Goal: Information Seeking & Learning: Find specific fact

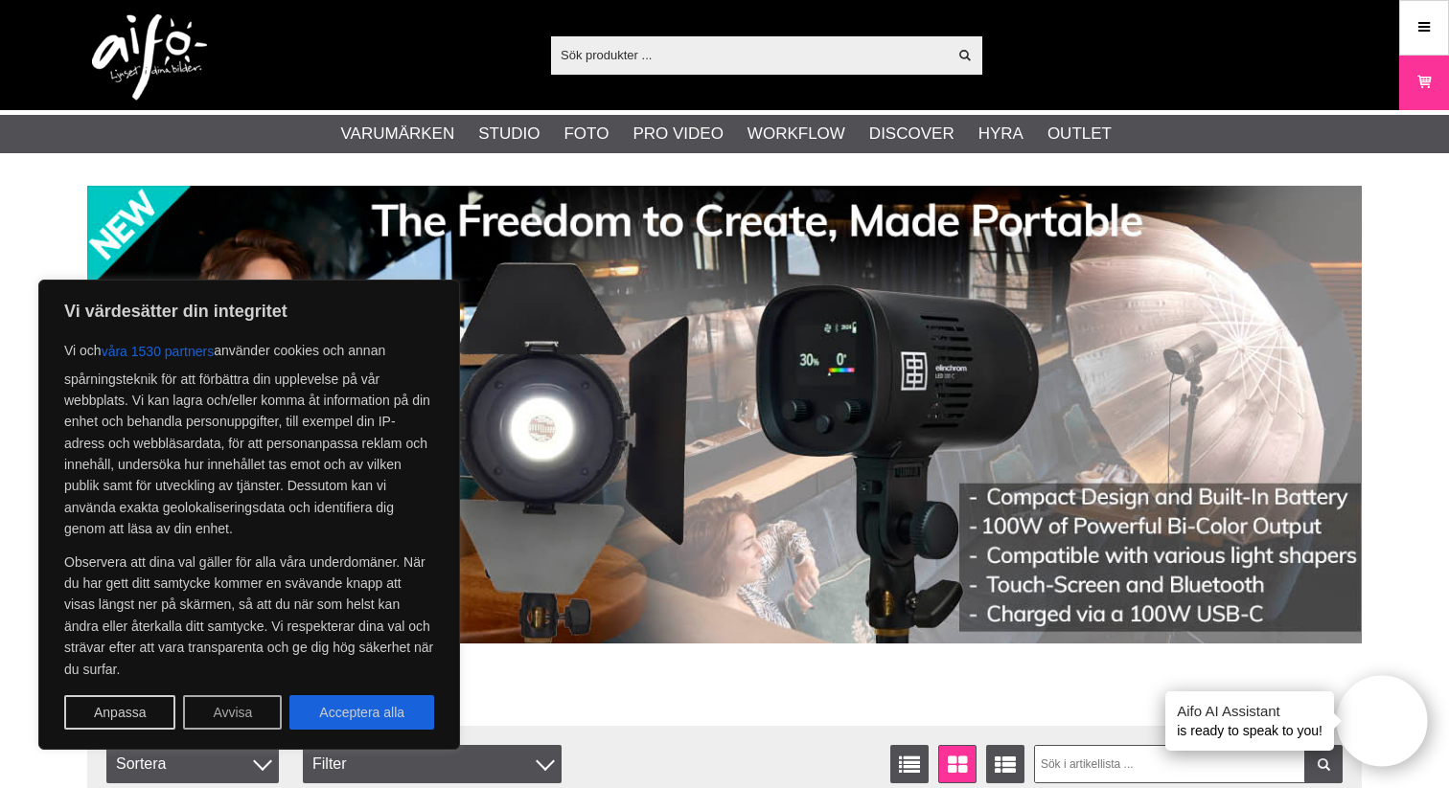
click at [231, 710] on button "Avvisa" at bounding box center [232, 713] width 99 height 34
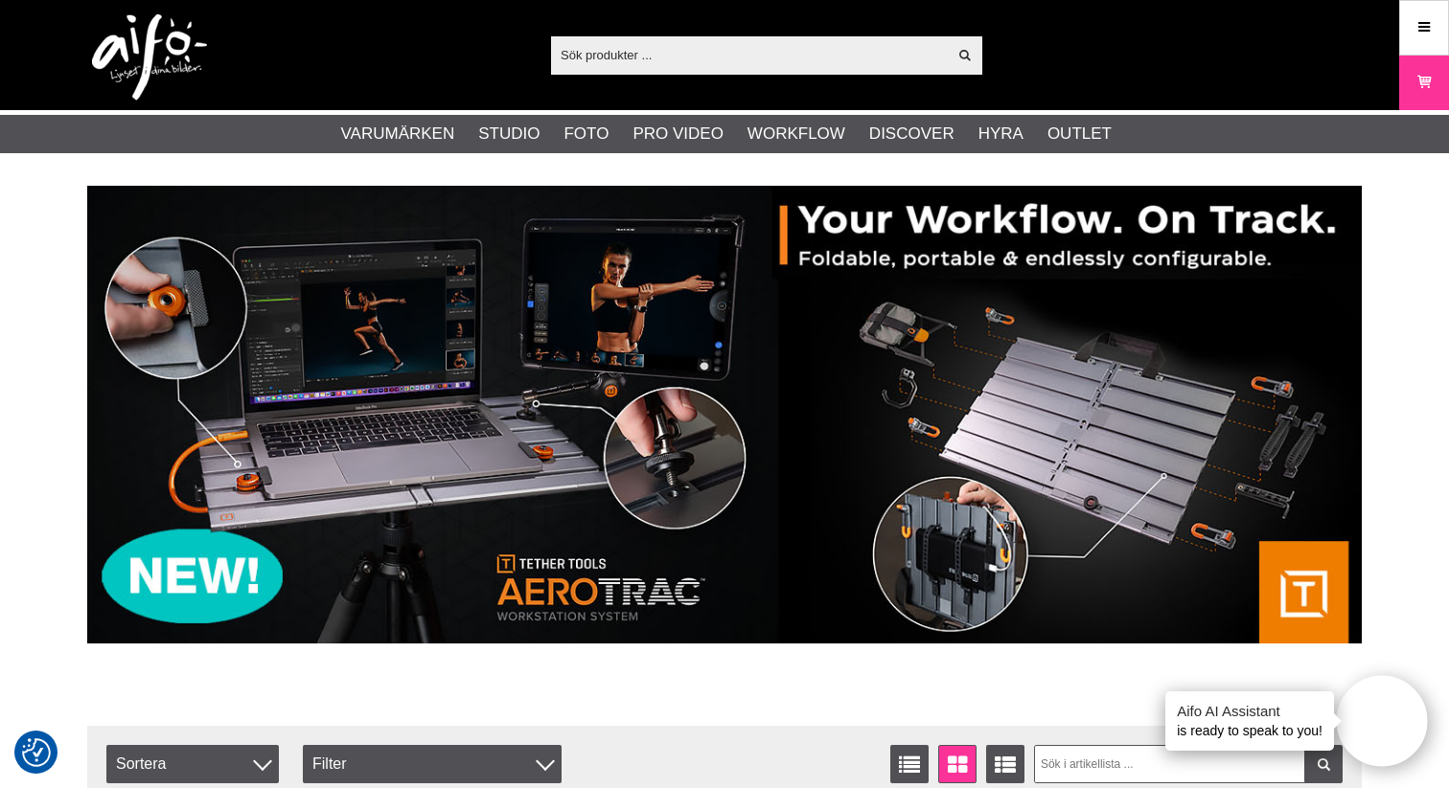
click at [668, 51] on input "text" at bounding box center [749, 54] width 396 height 29
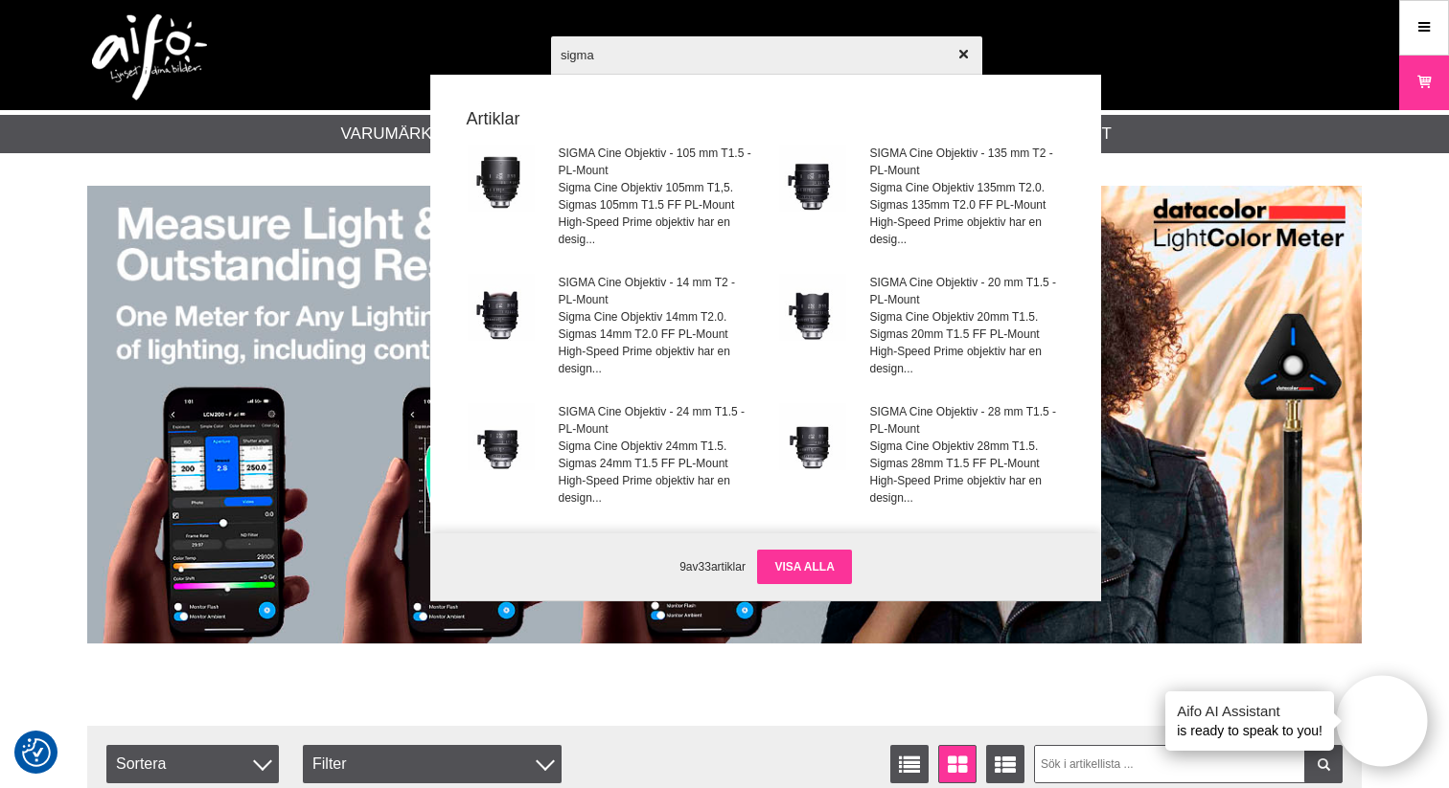
type input "sigma"
click at [810, 565] on link "Visa alla" at bounding box center [804, 567] width 94 height 34
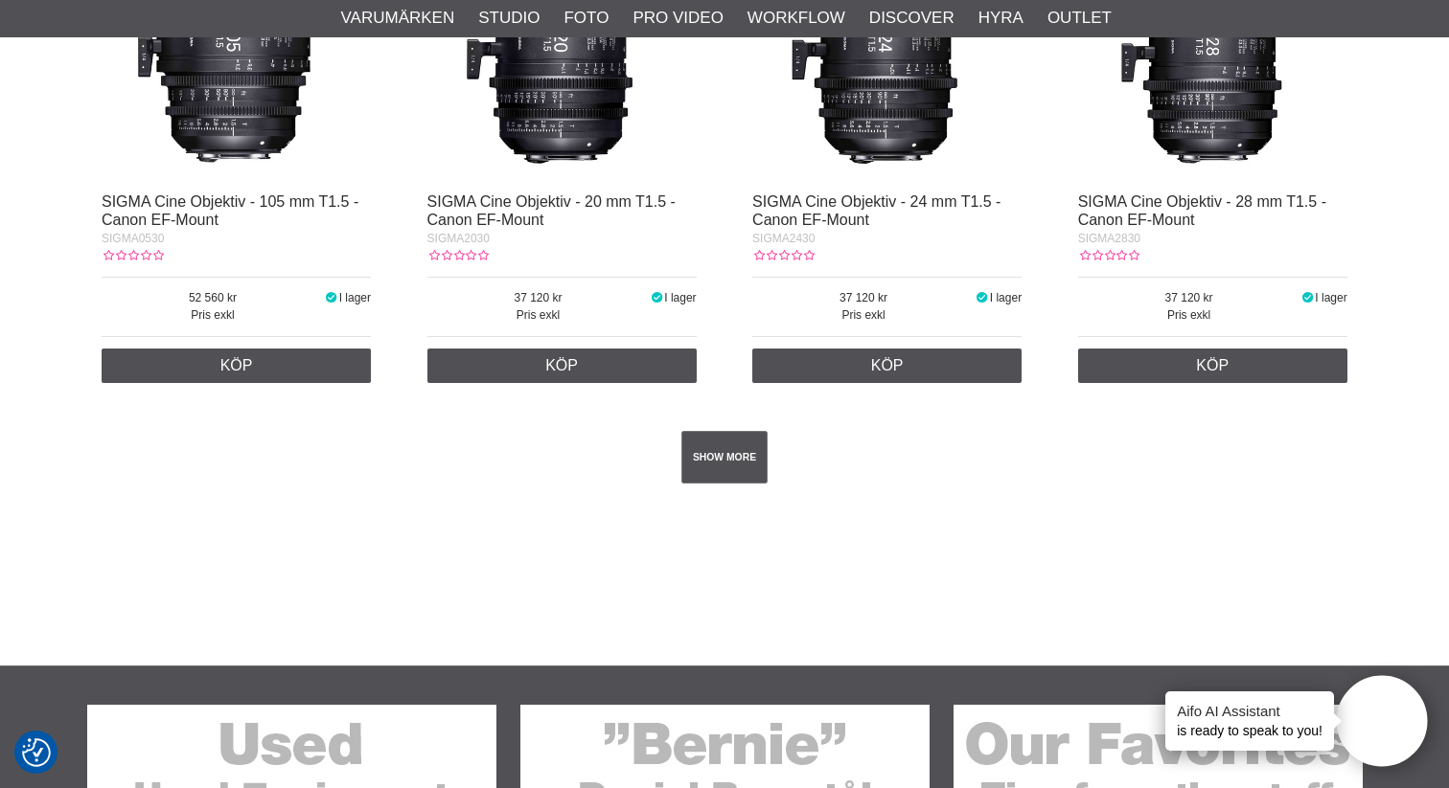
scroll to position [3500, 0]
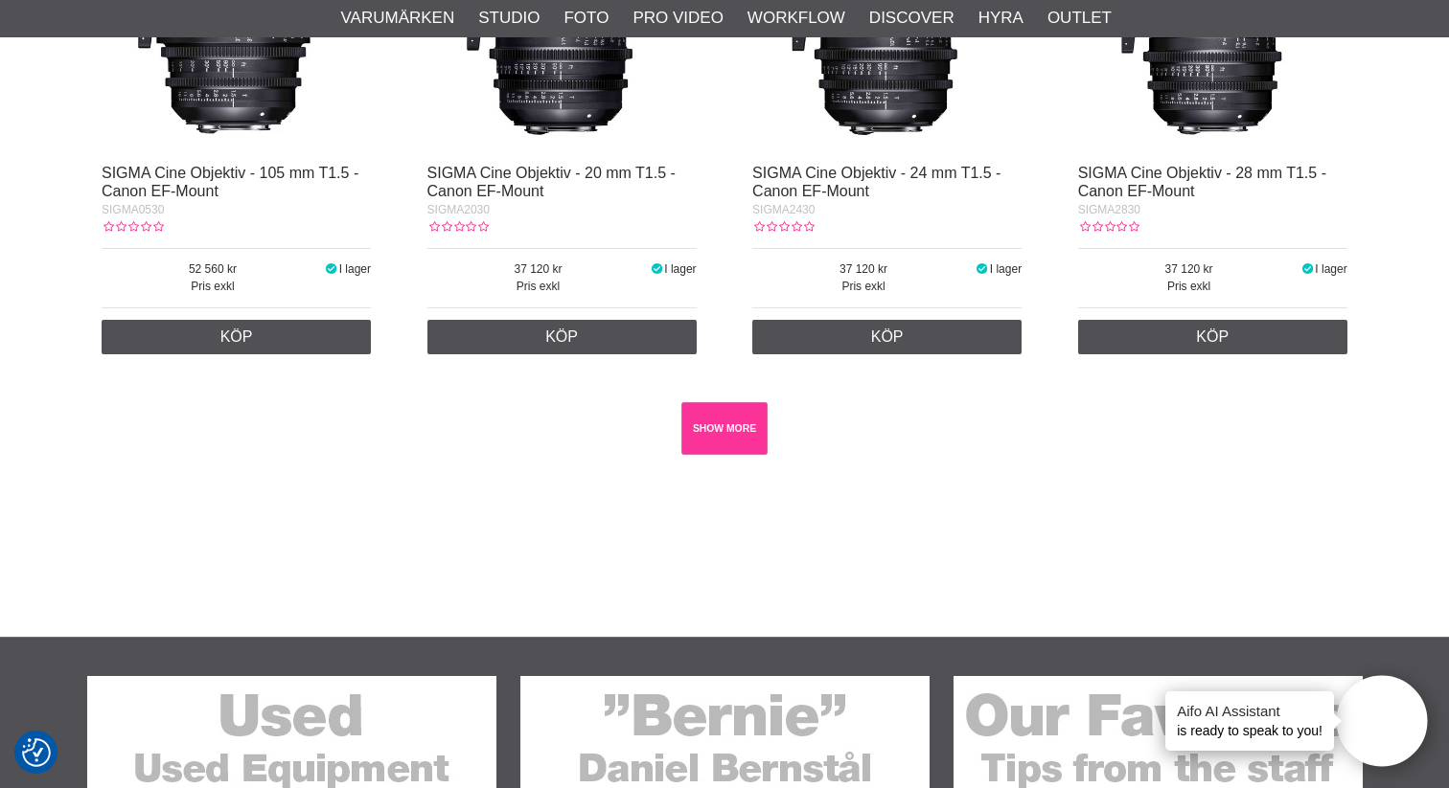
click at [730, 445] on link "SHOW MORE" at bounding box center [724, 428] width 87 height 53
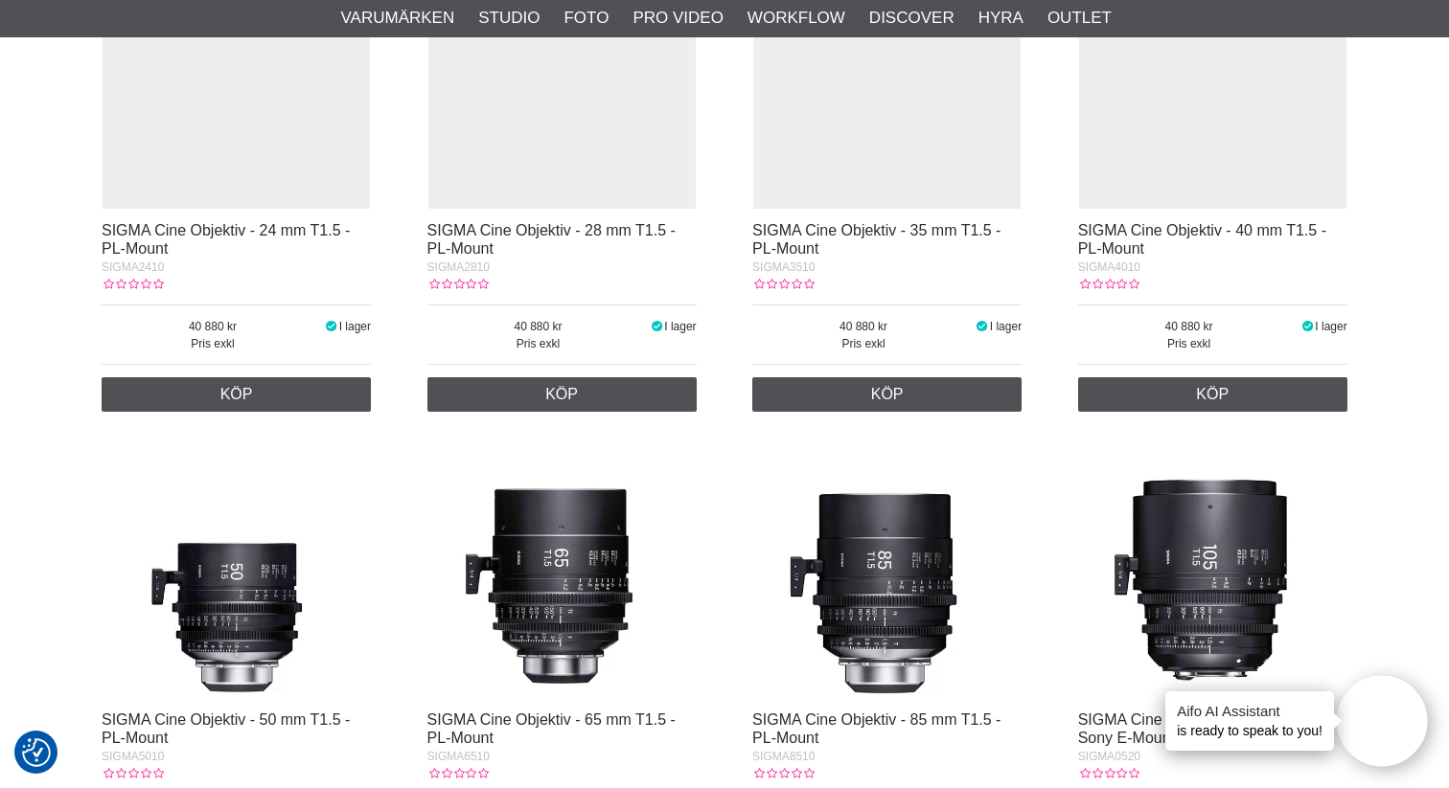
scroll to position [0, 0]
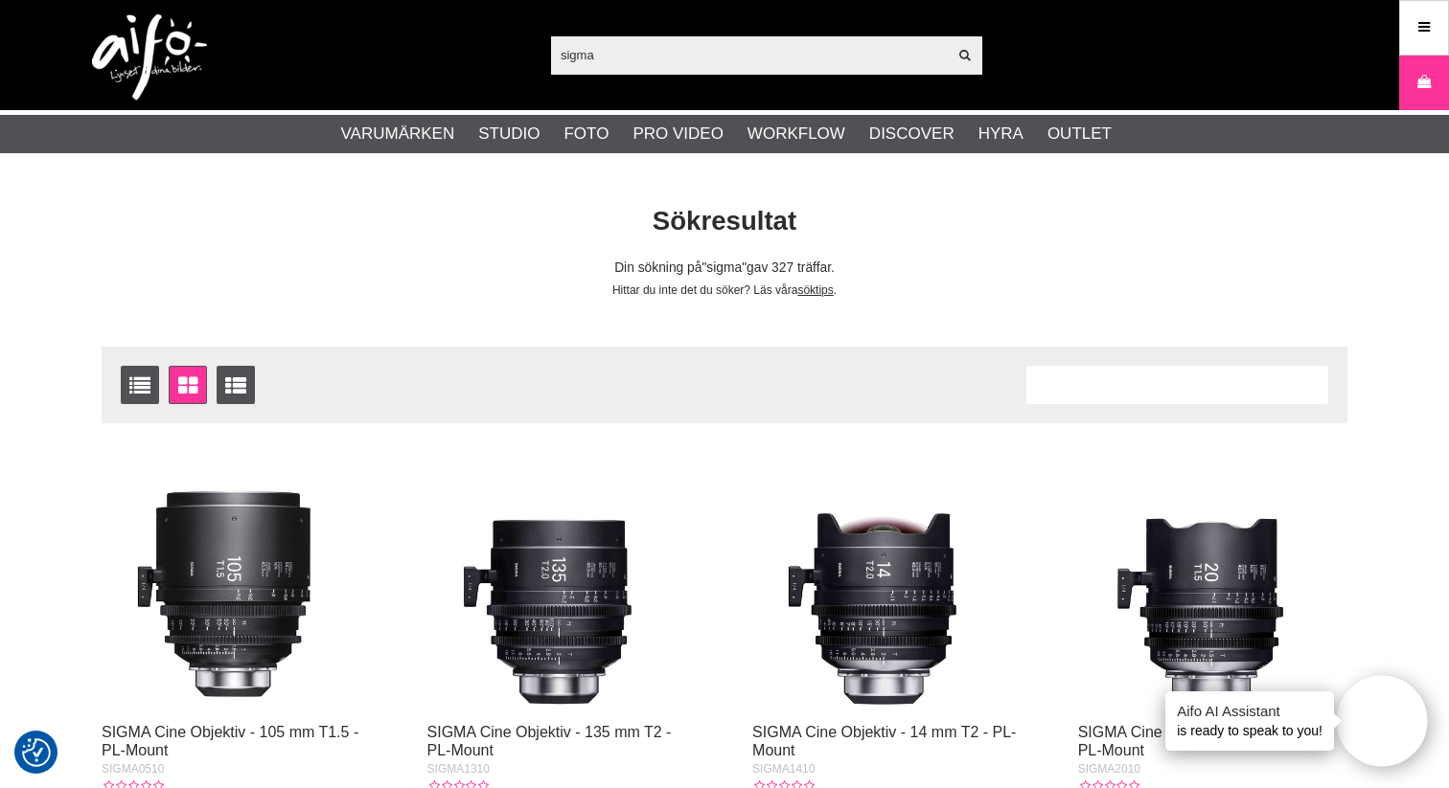
click at [722, 61] on input "sigma" at bounding box center [749, 54] width 396 height 29
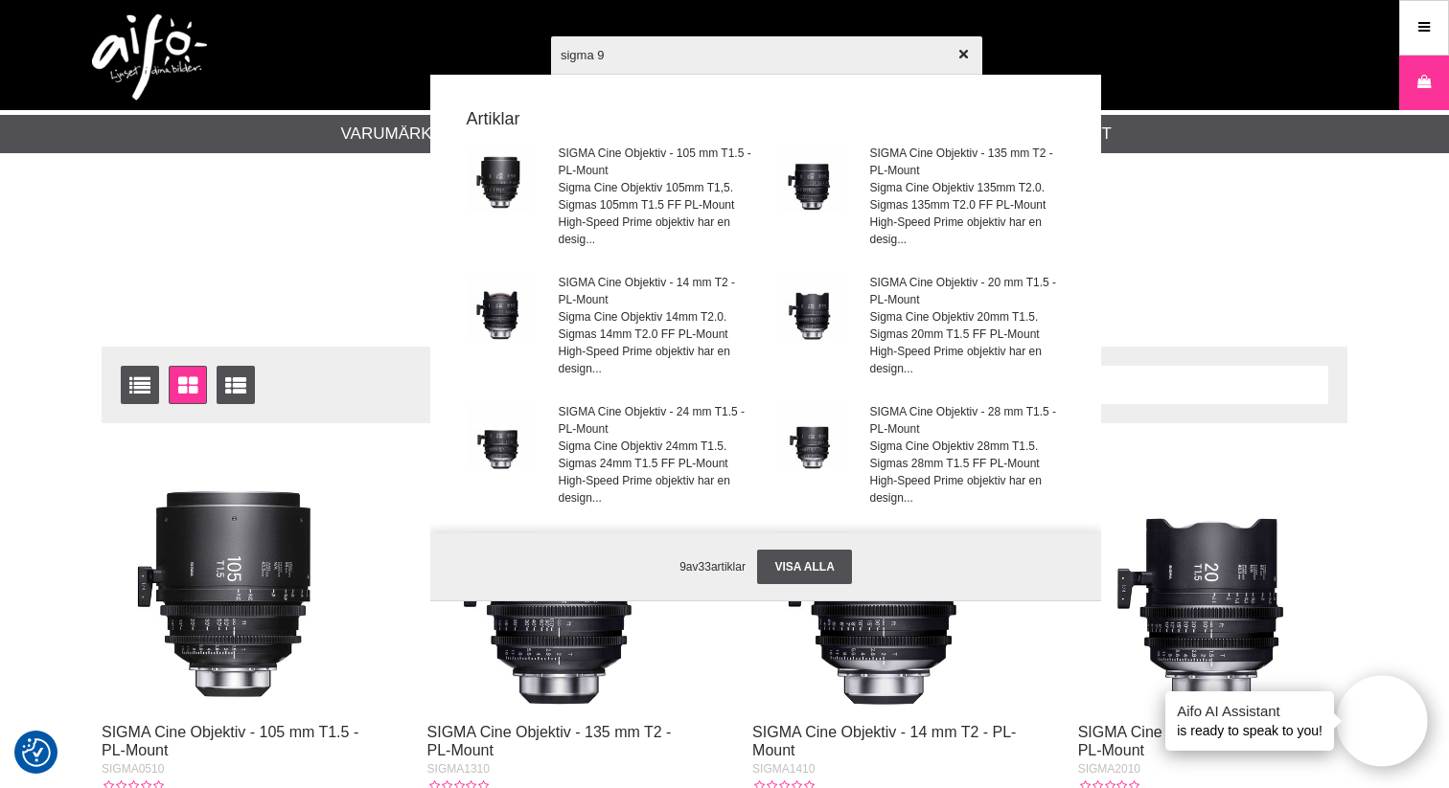
type input "sigma 90"
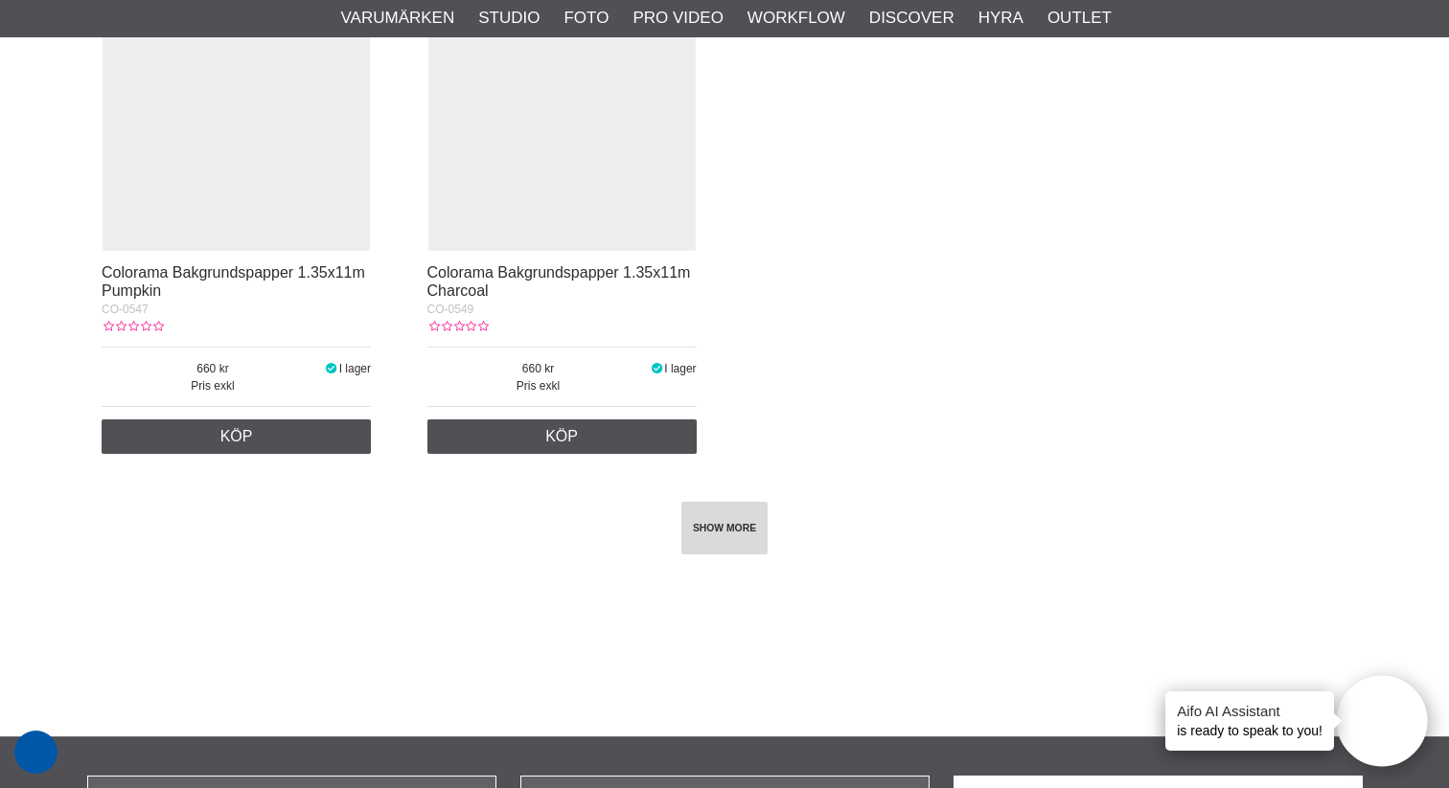
scroll to position [30768, 0]
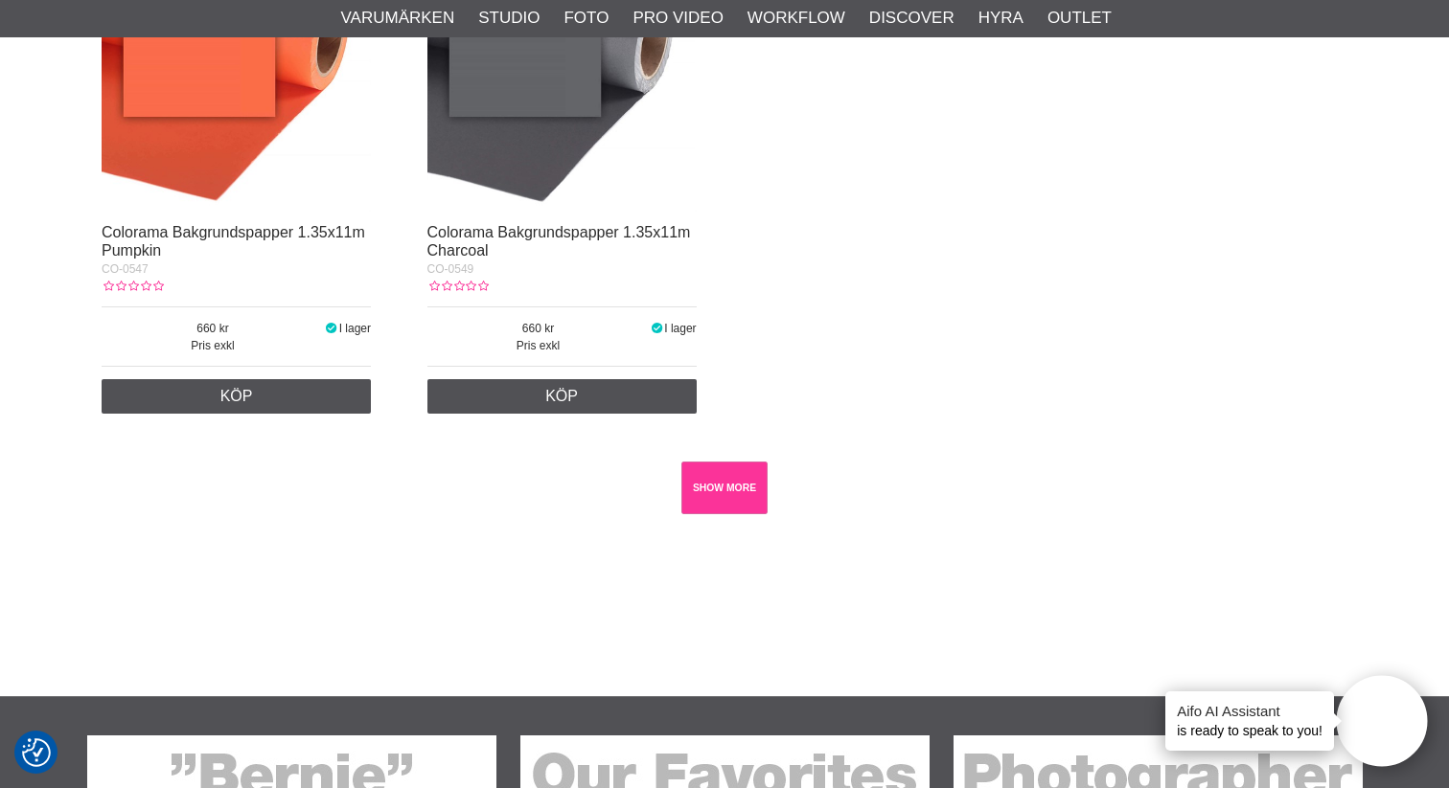
click at [715, 514] on link "SHOW MORE" at bounding box center [724, 488] width 87 height 53
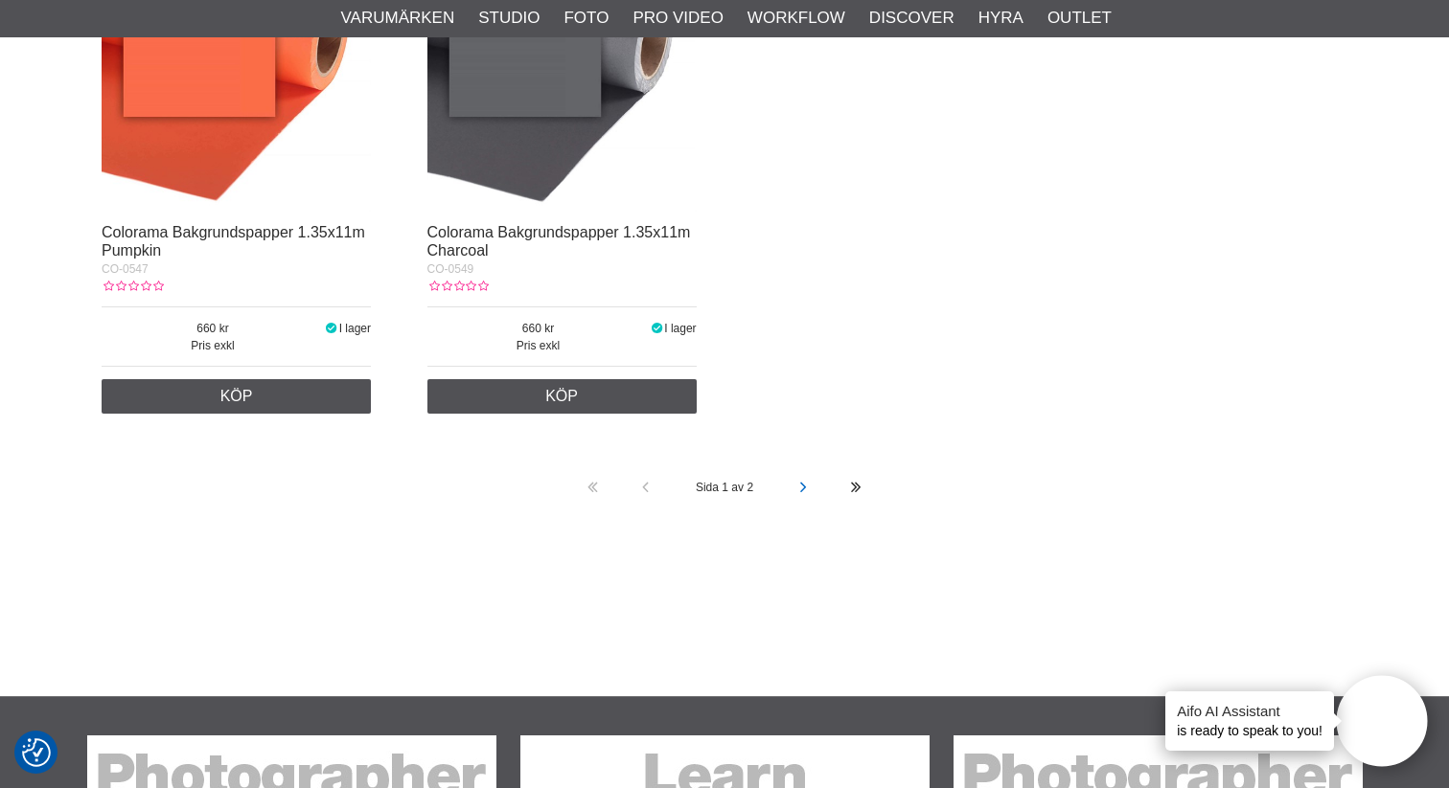
click at [807, 514] on icon at bounding box center [802, 488] width 13 height 53
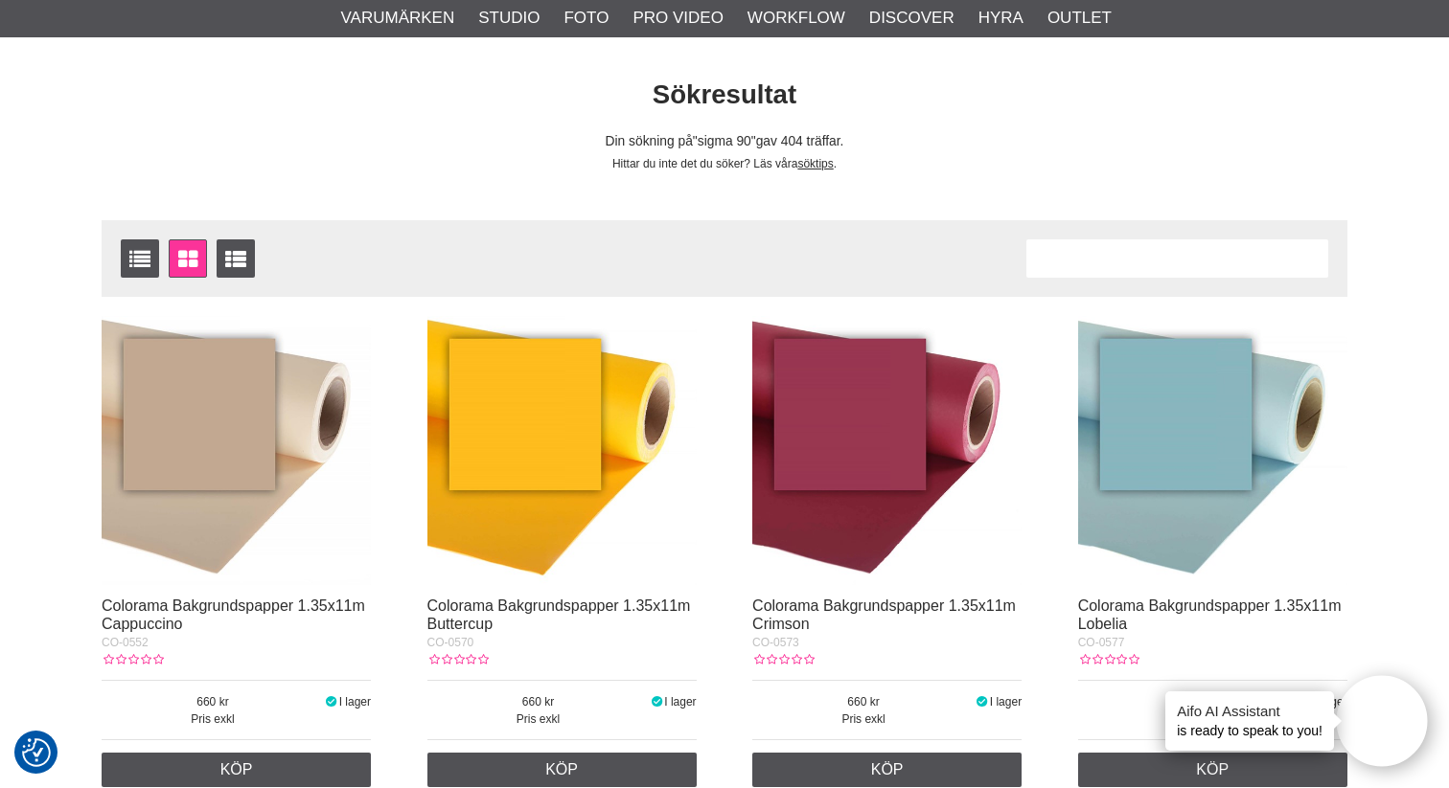
scroll to position [0, 0]
